Goal: Task Accomplishment & Management: Manage account settings

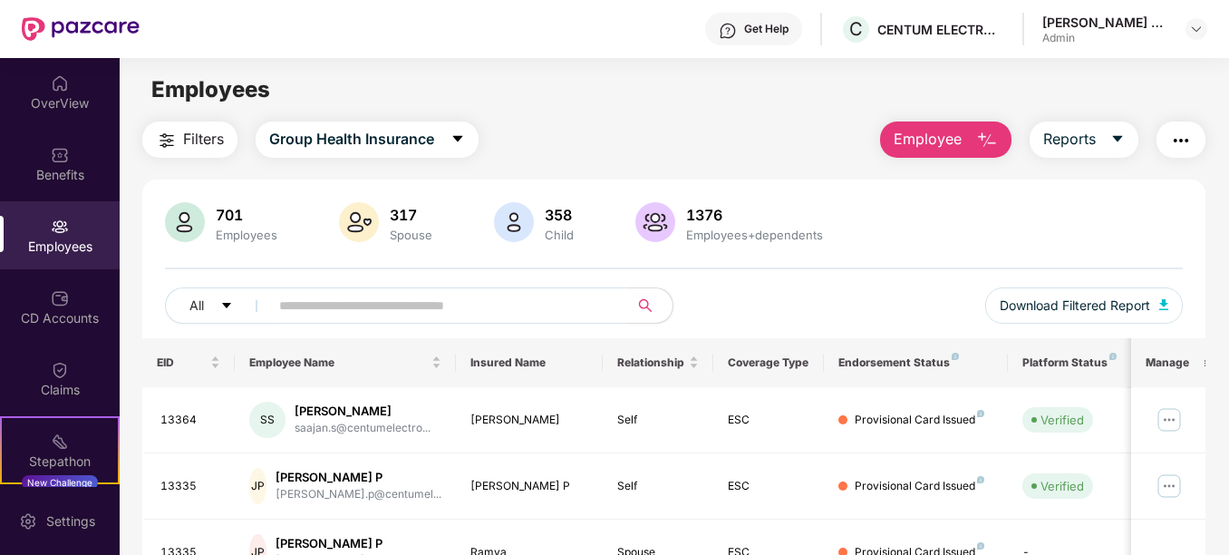
click at [80, 246] on div "Employees" at bounding box center [60, 247] width 120 height 18
click at [445, 312] on input "text" at bounding box center [441, 305] width 325 height 27
type input "*"
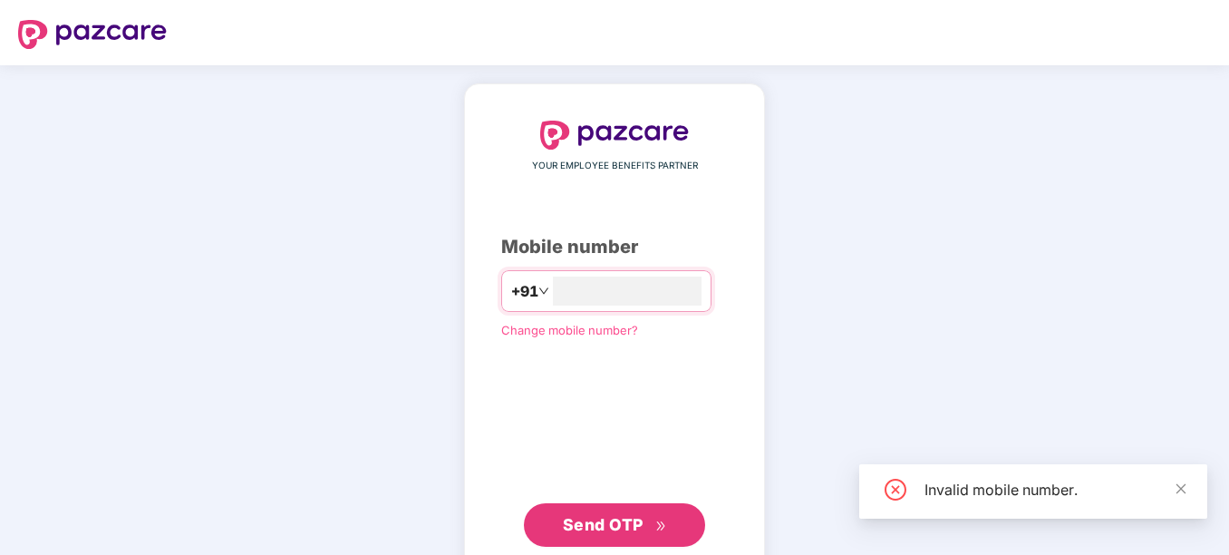
type input "**********"
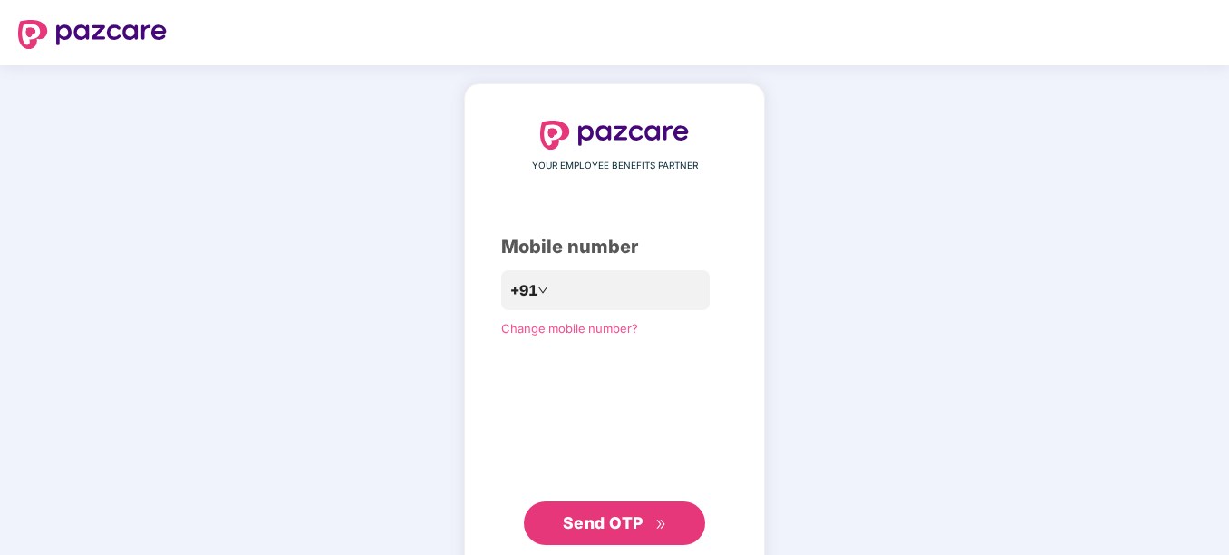
click at [524, 374] on div "**********" at bounding box center [614, 333] width 227 height 424
click at [590, 521] on span "Send OTP" at bounding box center [603, 522] width 81 height 19
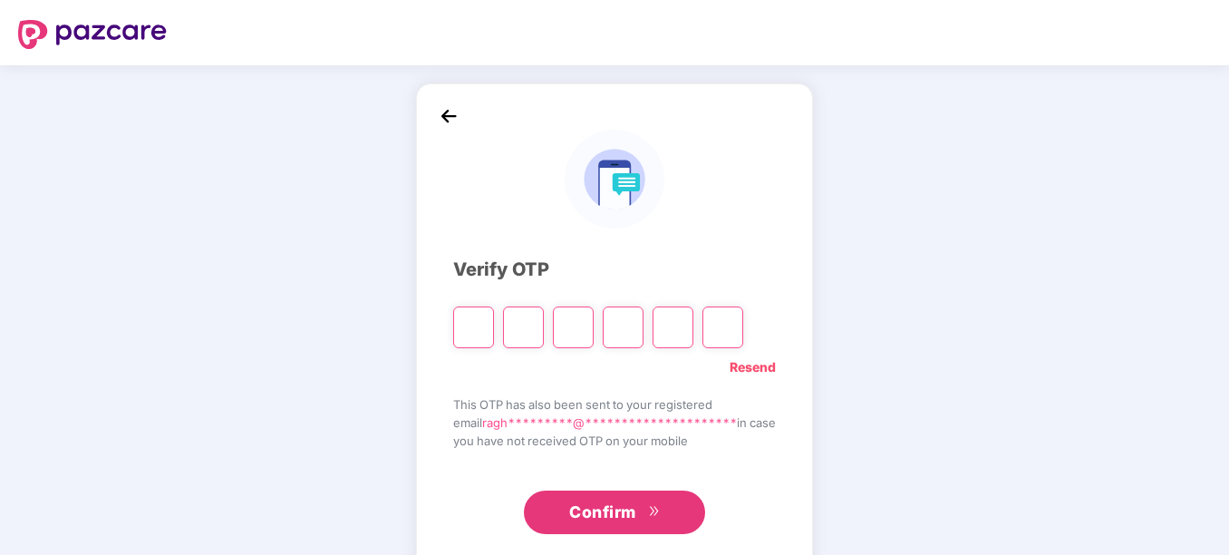
type input "*"
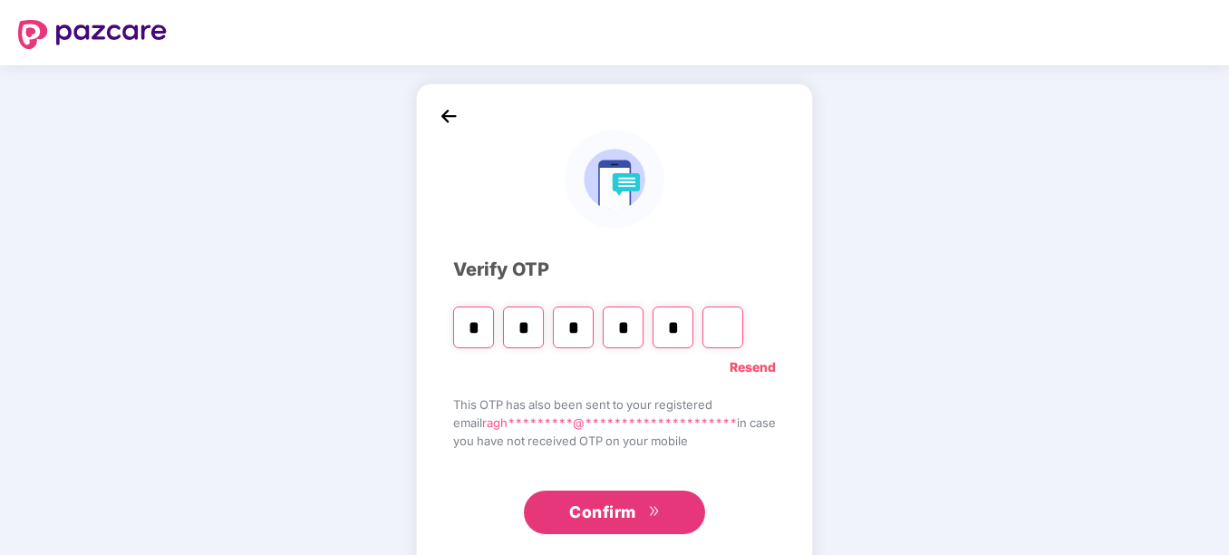
type input "*"
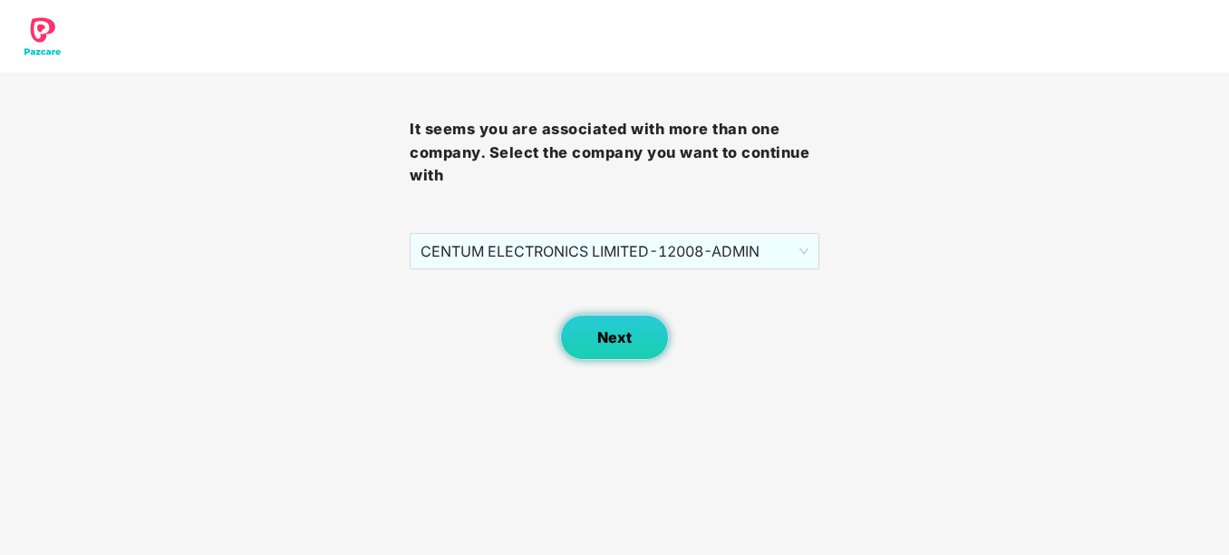
click at [615, 350] on button "Next" at bounding box center [614, 337] width 109 height 45
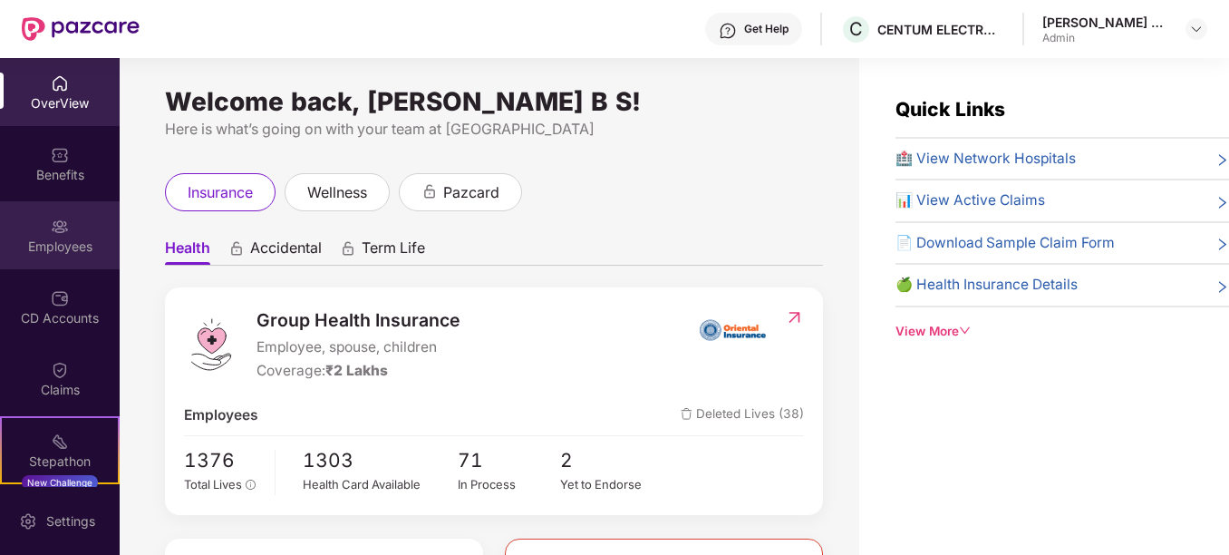
click at [73, 233] on div "Employees" at bounding box center [60, 235] width 120 height 68
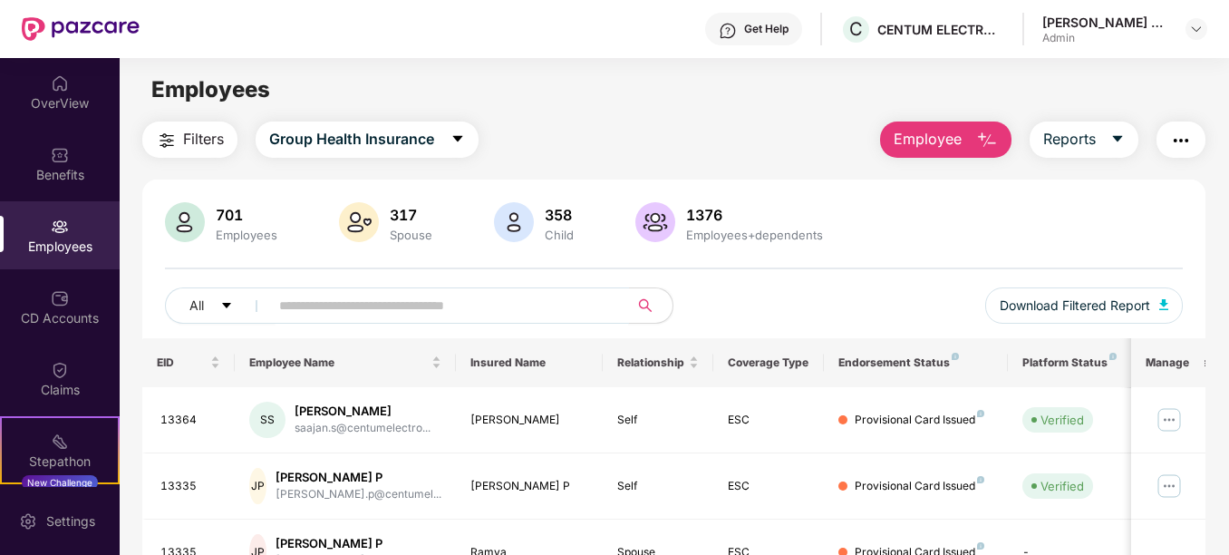
click at [377, 307] on input "text" at bounding box center [441, 305] width 325 height 27
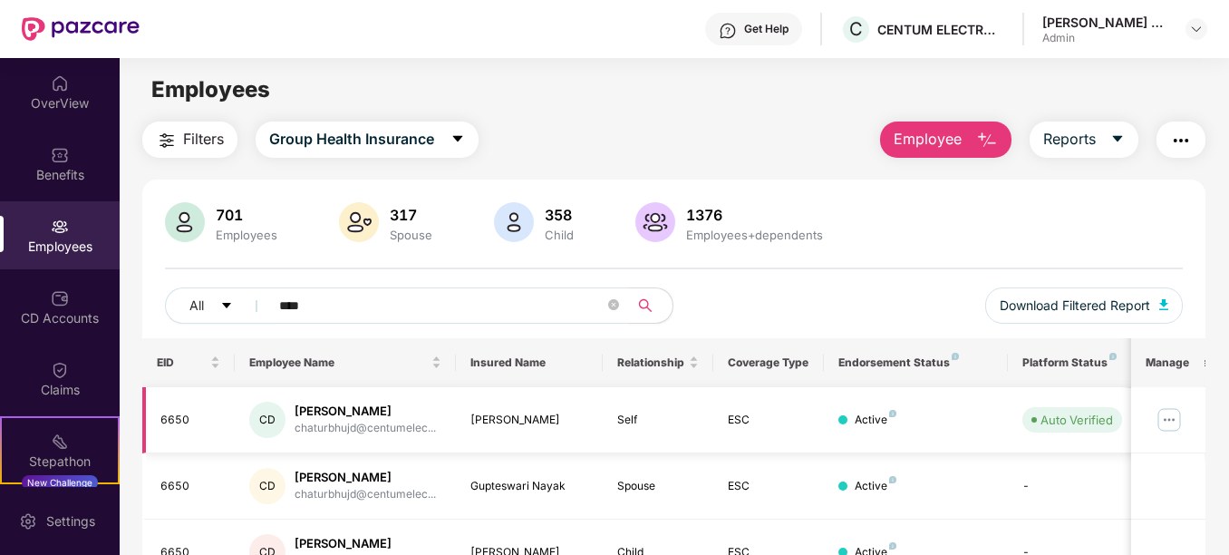
type input "****"
click at [1166, 418] on img at bounding box center [1169, 419] width 29 height 29
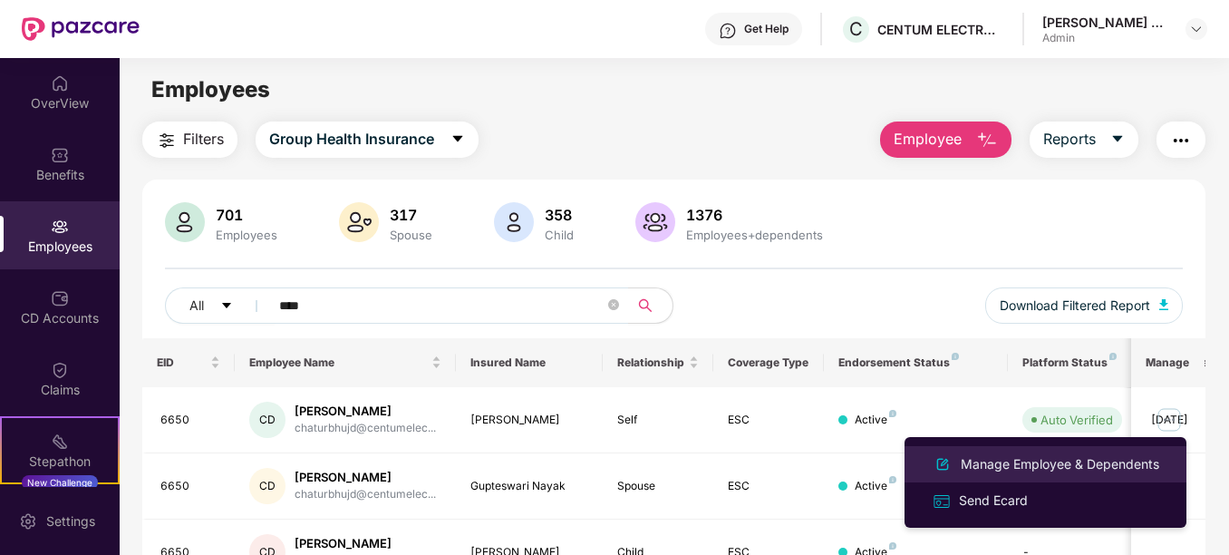
click at [997, 466] on div "Manage Employee & Dependents" at bounding box center [1060, 464] width 206 height 20
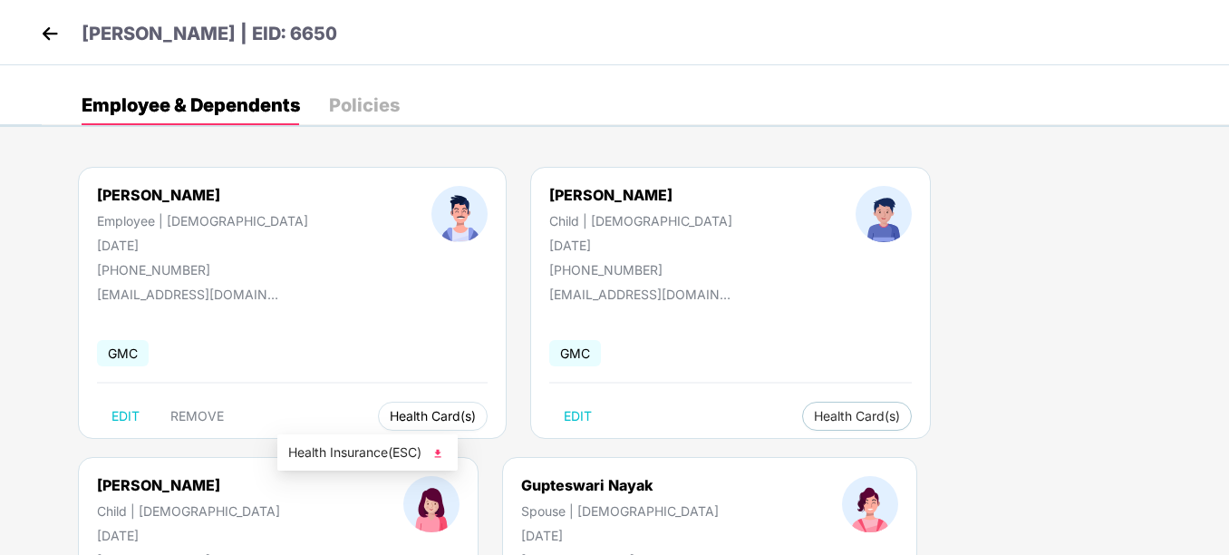
click at [390, 419] on span "Health Card(s)" at bounding box center [433, 416] width 86 height 9
click at [390, 421] on span "Health Card(s)" at bounding box center [433, 416] width 86 height 9
click at [435, 449] on img at bounding box center [438, 453] width 18 height 18
